Goal: Check status: Check status

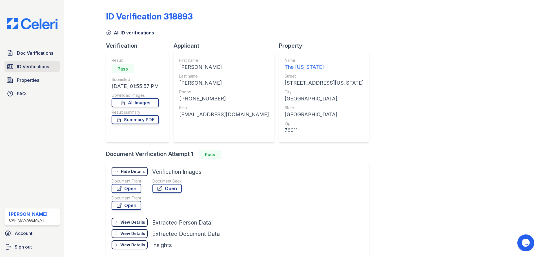
click at [29, 67] on span "ID Verifications" at bounding box center [33, 66] width 32 height 7
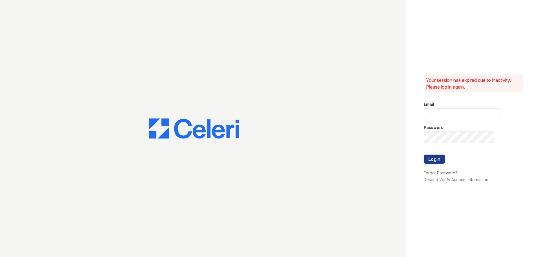
type input "washington3@cafmanagement.com"
click at [427, 161] on button "Login" at bounding box center [434, 158] width 21 height 9
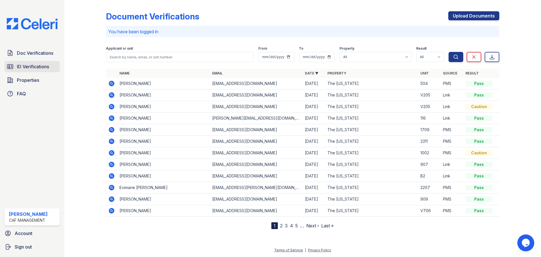
click at [40, 68] on span "ID Verifications" at bounding box center [33, 66] width 32 height 7
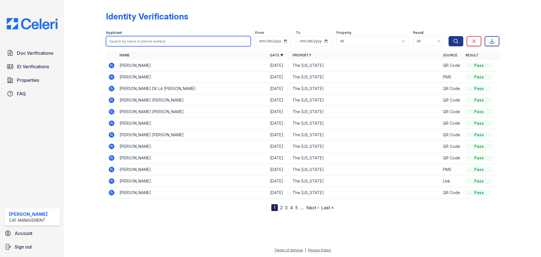
click at [153, 42] on input "search" at bounding box center [178, 41] width 145 height 10
type input "[PERSON_NAME]"
click at [449, 36] on button "Search" at bounding box center [456, 41] width 15 height 10
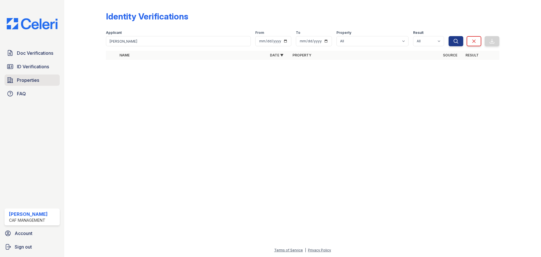
click at [31, 81] on span "Properties" at bounding box center [28, 80] width 22 height 7
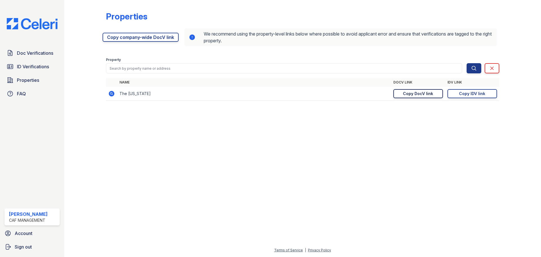
click at [414, 95] on div "Copy DocV link" at bounding box center [418, 94] width 30 height 6
click at [473, 95] on div "Copy IDV link" at bounding box center [472, 94] width 26 height 6
click at [45, 63] on span "ID Verifications" at bounding box center [33, 66] width 32 height 7
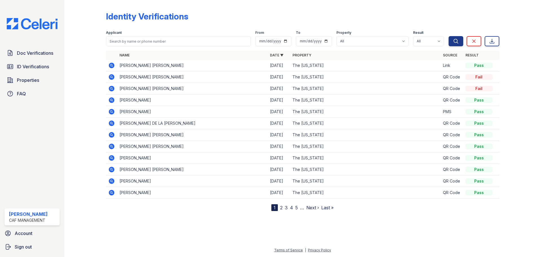
click at [113, 65] on icon at bounding box center [112, 66] width 6 height 6
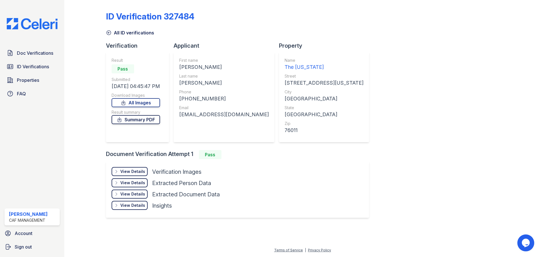
click at [142, 119] on link "Summary PDF" at bounding box center [136, 119] width 48 height 9
click at [31, 53] on span "Doc Verifications" at bounding box center [35, 53] width 36 height 7
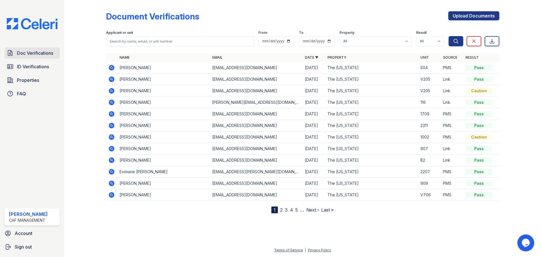
click at [36, 53] on span "Doc Verifications" at bounding box center [35, 53] width 36 height 7
click at [34, 62] on link "ID Verifications" at bounding box center [32, 66] width 55 height 11
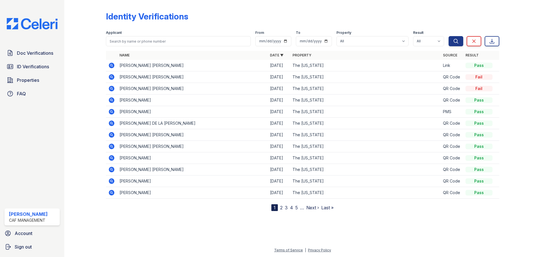
click at [111, 66] on icon at bounding box center [112, 66] width 6 height 6
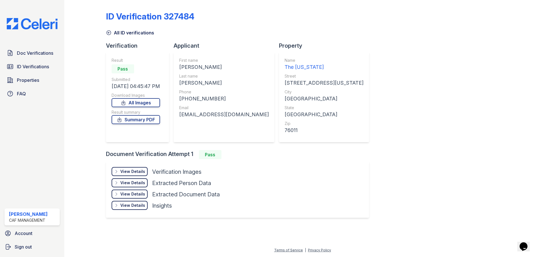
click at [137, 171] on div "View Details" at bounding box center [132, 171] width 25 height 6
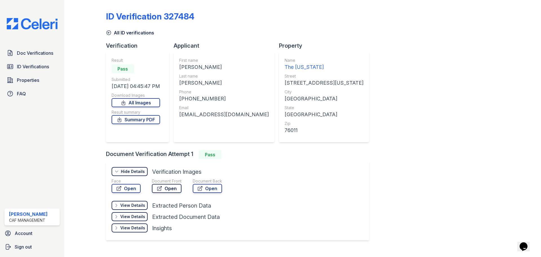
click at [164, 187] on link "Open" at bounding box center [167, 188] width 30 height 9
click at [38, 54] on span "Doc Verifications" at bounding box center [35, 53] width 36 height 7
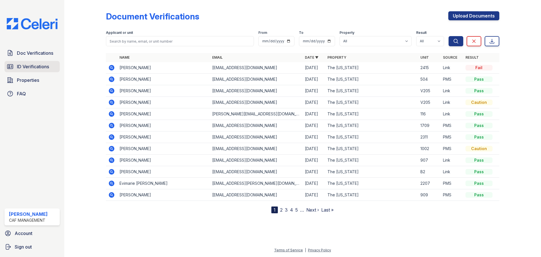
click at [39, 68] on span "ID Verifications" at bounding box center [33, 66] width 32 height 7
